Goal: Find specific page/section: Find specific page/section

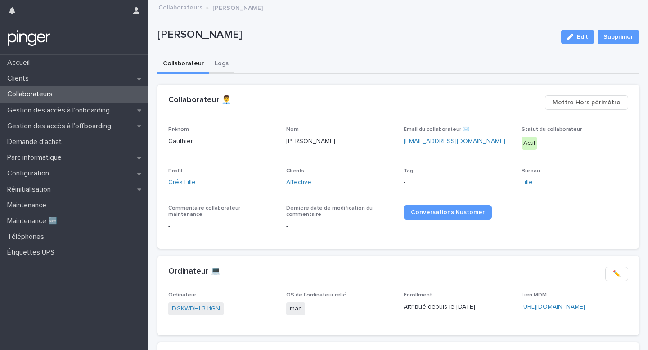
click at [221, 68] on button "Logs" at bounding box center [221, 64] width 25 height 19
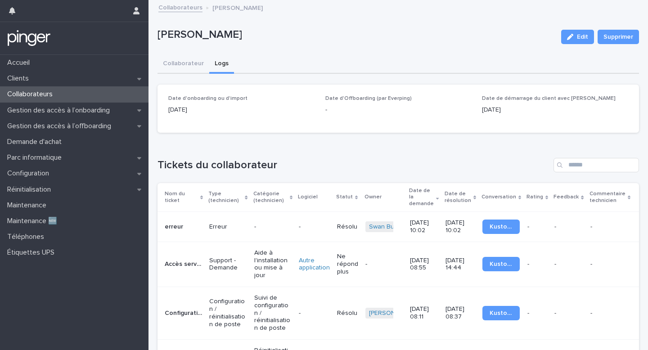
scroll to position [6, 0]
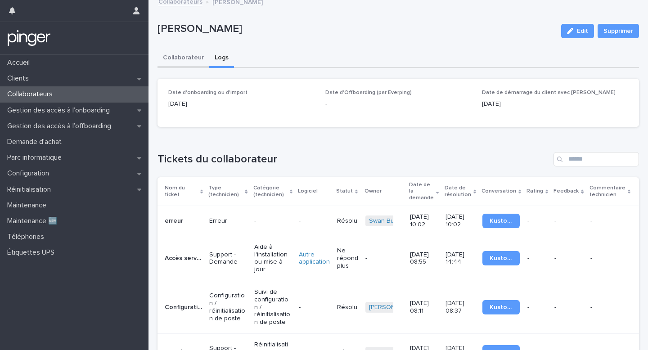
click at [188, 57] on button "Collaborateur" at bounding box center [183, 58] width 52 height 19
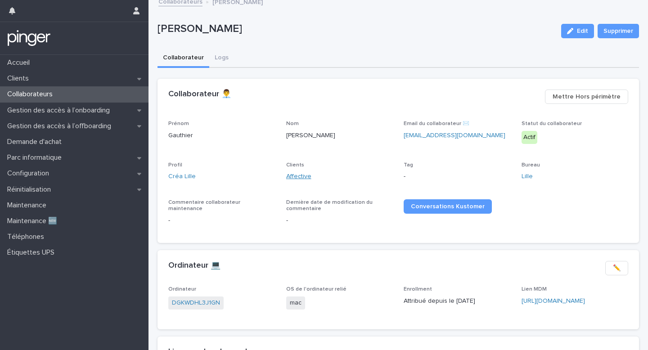
click at [291, 179] on link "Affective" at bounding box center [298, 176] width 25 height 9
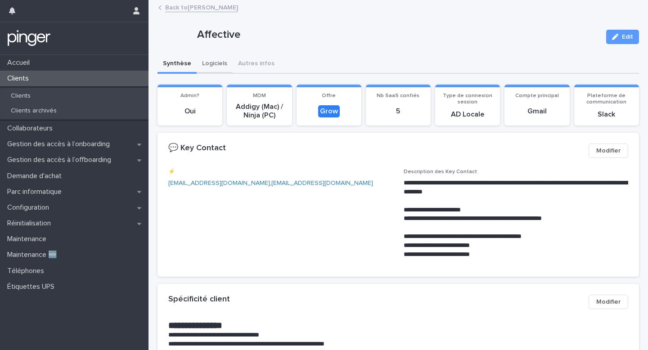
click at [208, 67] on button "Logiciels" at bounding box center [215, 64] width 36 height 19
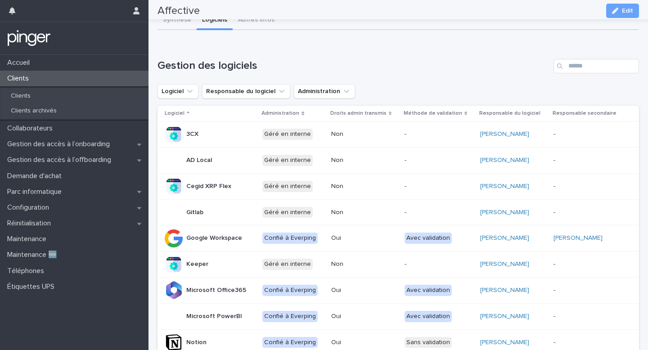
scroll to position [4, 0]
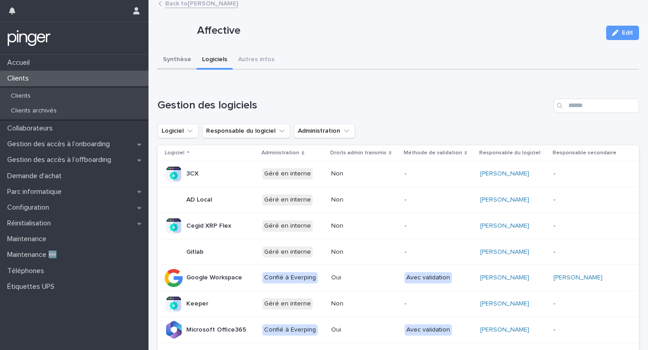
click at [178, 61] on button "Synthèse" at bounding box center [176, 60] width 39 height 19
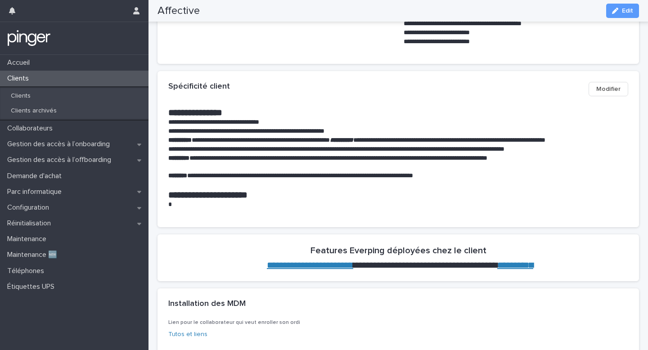
scroll to position [223, 0]
